Goal: Task Accomplishment & Management: Manage account settings

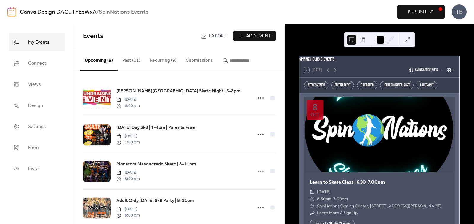
scroll to position [2661, 0]
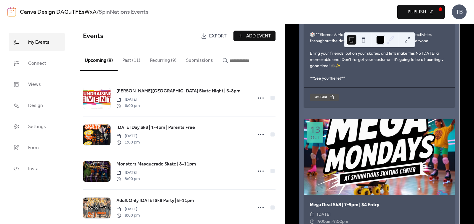
click at [164, 66] on button "Recurring (9)" at bounding box center [163, 59] width 36 height 22
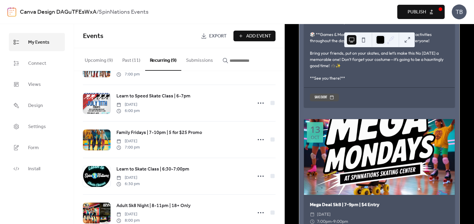
scroll to position [194, 0]
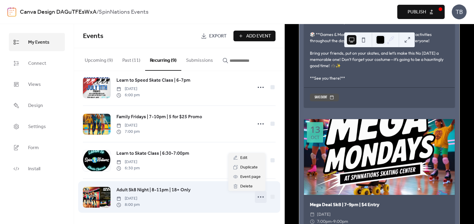
click at [259, 196] on icon at bounding box center [260, 196] width 9 height 9
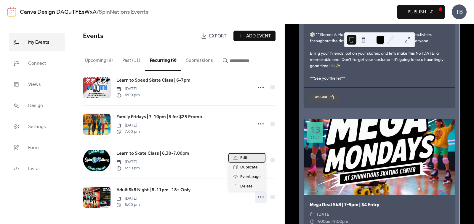
click at [243, 161] on div "Edit" at bounding box center [247, 157] width 37 height 9
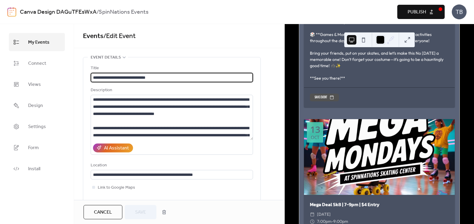
type input "**********"
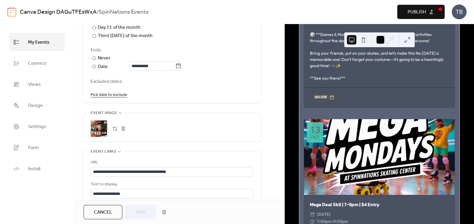
scroll to position [344, 0]
click at [125, 127] on button "button" at bounding box center [123, 128] width 8 height 8
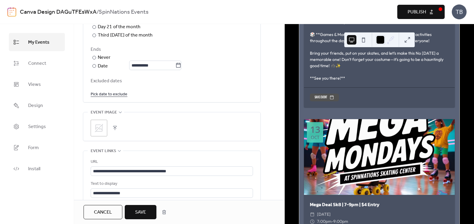
click at [98, 128] on icon at bounding box center [99, 128] width 8 height 8
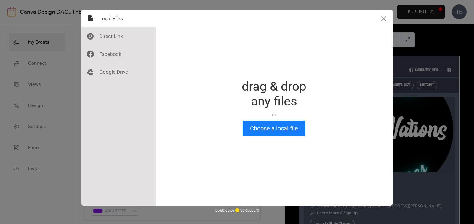
scroll to position [0, 0]
click at [303, 130] on button "Choose a local file" at bounding box center [274, 127] width 63 height 15
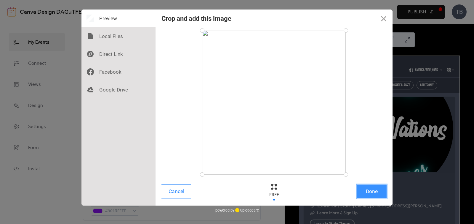
click at [377, 192] on button "Done" at bounding box center [372, 191] width 30 height 14
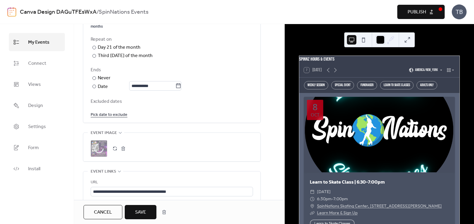
scroll to position [331, 0]
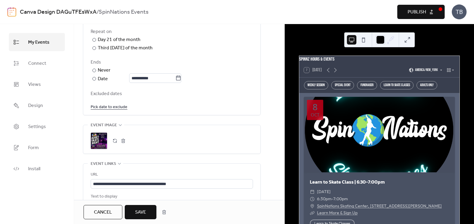
click at [148, 209] on button "Save" at bounding box center [141, 212] width 32 height 14
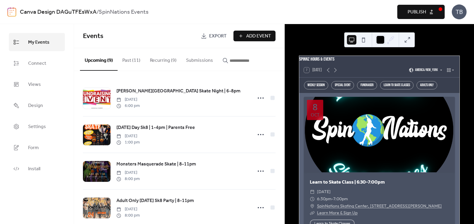
click at [163, 70] on button "Recurring (9)" at bounding box center [163, 59] width 36 height 22
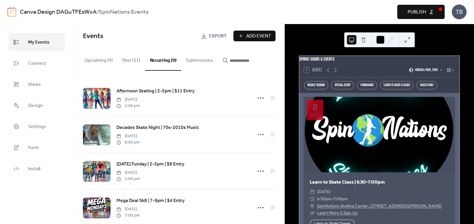
click at [163, 70] on button "Recurring (9)" at bounding box center [163, 59] width 36 height 23
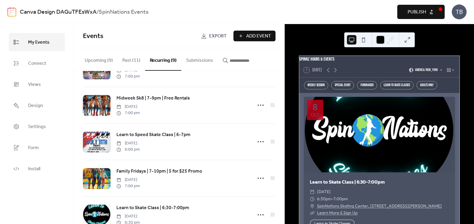
scroll to position [141, 0]
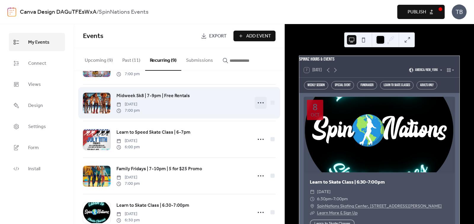
click at [260, 105] on icon at bounding box center [260, 102] width 9 height 9
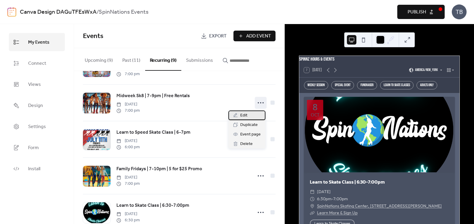
click at [252, 116] on div "Edit" at bounding box center [247, 114] width 37 height 9
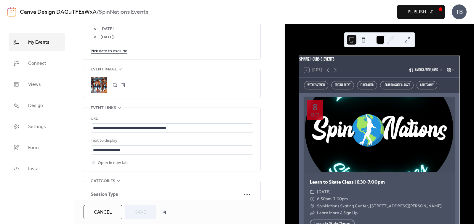
scroll to position [403, 0]
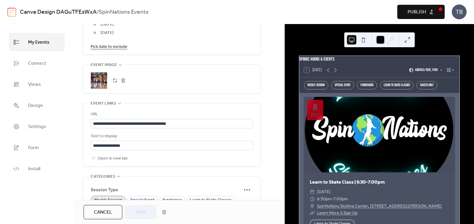
click at [122, 80] on button "button" at bounding box center [123, 80] width 8 height 8
click at [115, 80] on button "button" at bounding box center [115, 80] width 8 height 8
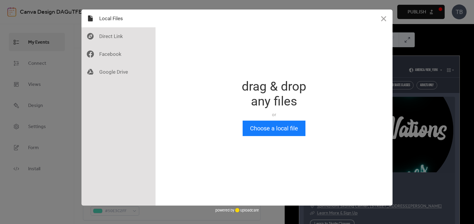
scroll to position [0, 0]
click at [262, 128] on button "Choose a local file" at bounding box center [274, 127] width 63 height 15
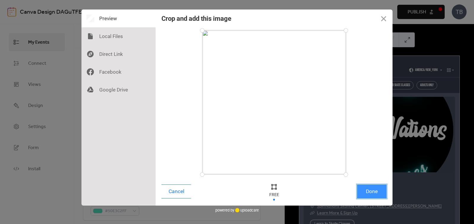
click at [366, 189] on button "Done" at bounding box center [372, 191] width 30 height 14
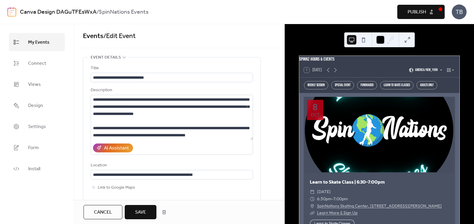
scroll to position [371, 0]
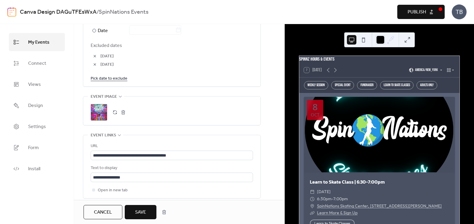
click at [151, 210] on button "Save" at bounding box center [141, 212] width 32 height 14
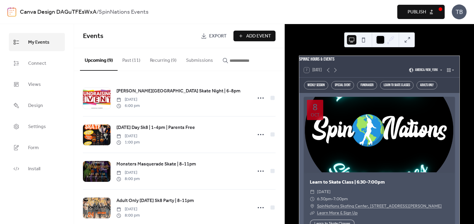
click at [448, 72] on icon at bounding box center [449, 70] width 5 height 5
click at [448, 96] on span "Agenda" at bounding box center [444, 95] width 9 height 5
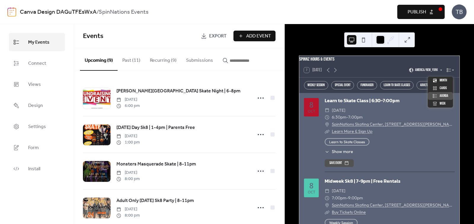
click at [447, 72] on icon at bounding box center [449, 70] width 5 height 5
click at [448, 87] on div "Cards" at bounding box center [440, 88] width 25 height 8
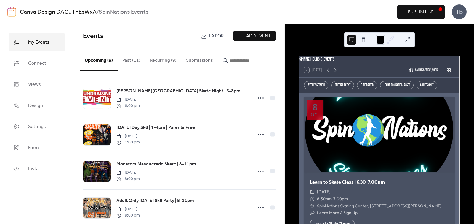
click at [449, 77] on div "7 [DATE] America/New_York" at bounding box center [379, 70] width 160 height 14
click at [448, 72] on icon at bounding box center [449, 70] width 4 height 4
click at [449, 102] on div "Week" at bounding box center [440, 104] width 25 height 8
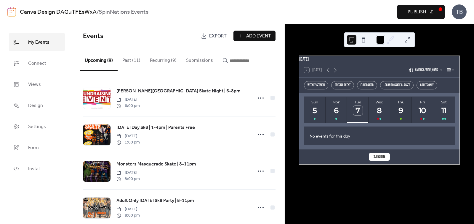
click at [401, 114] on div "9" at bounding box center [401, 111] width 10 height 10
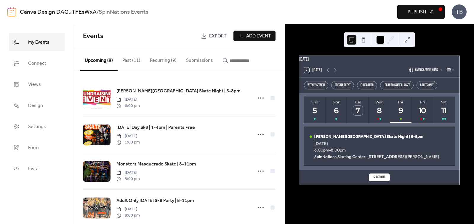
click at [422, 115] on div "10" at bounding box center [423, 111] width 10 height 10
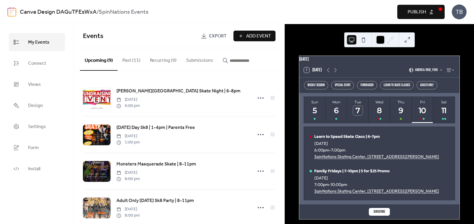
click at [441, 115] on div "11" at bounding box center [444, 111] width 10 height 10
click at [403, 143] on div "[DATE]" at bounding box center [377, 143] width 125 height 5
click at [368, 139] on div "Afternoon Skating | 2-5pm | $11 Entry" at bounding box center [377, 136] width 125 height 6
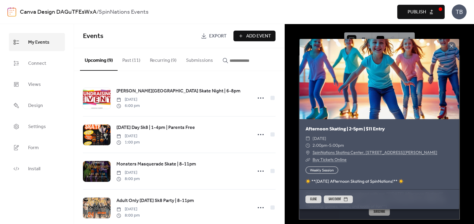
click at [452, 45] on icon at bounding box center [451, 45] width 7 height 7
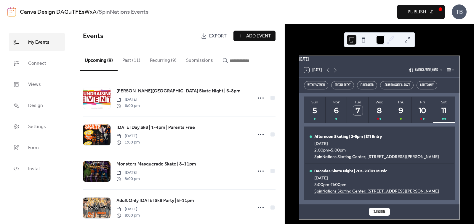
click at [417, 12] on span "Publish" at bounding box center [417, 12] width 18 height 7
click at [160, 65] on button "Recurring (9)" at bounding box center [163, 59] width 36 height 22
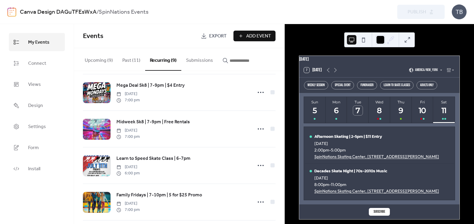
scroll to position [117, 0]
